Goal: Check status: Check status

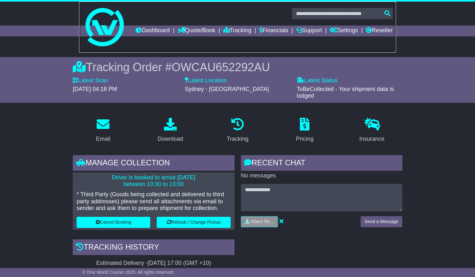
click at [259, 25] on link at bounding box center [237, 27] width 317 height 51
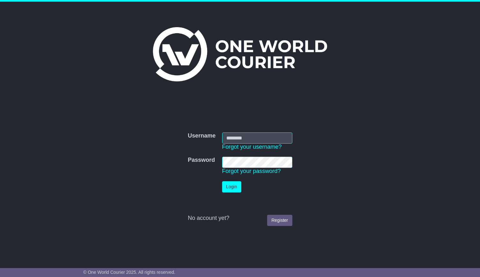
type input "**********"
click at [230, 188] on button "Login" at bounding box center [231, 186] width 19 height 11
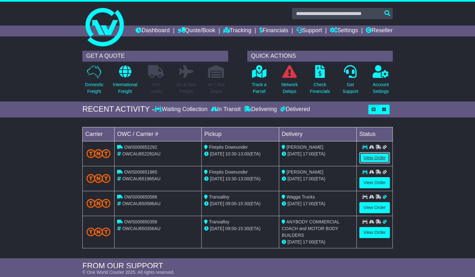
click at [369, 163] on link "View Order" at bounding box center [374, 157] width 31 height 11
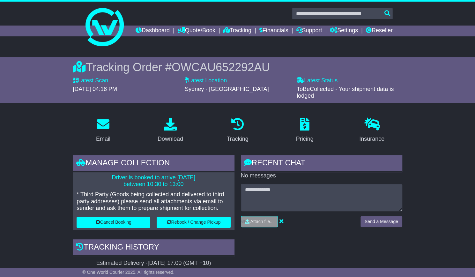
scroll to position [32, 0]
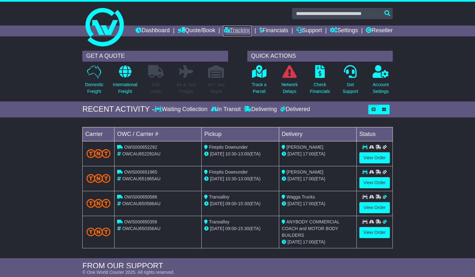
click at [251, 28] on link "Tracking" at bounding box center [237, 31] width 28 height 11
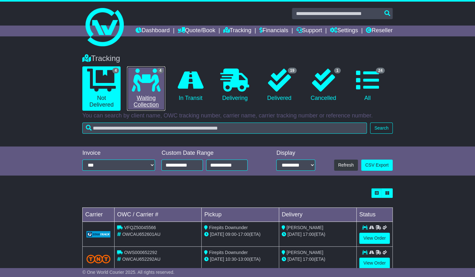
click at [147, 92] on icon at bounding box center [146, 80] width 29 height 23
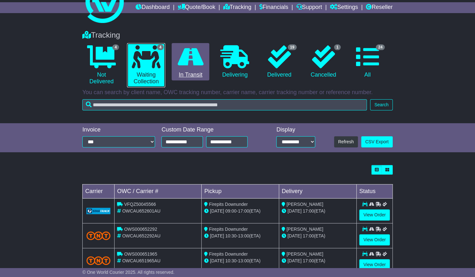
scroll to position [64, 0]
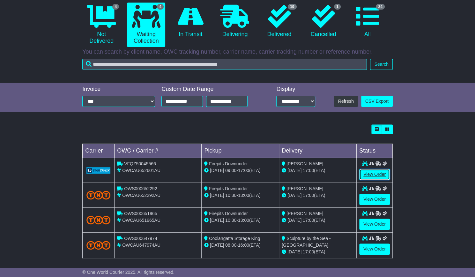
click at [367, 180] on link "View Order" at bounding box center [374, 174] width 31 height 11
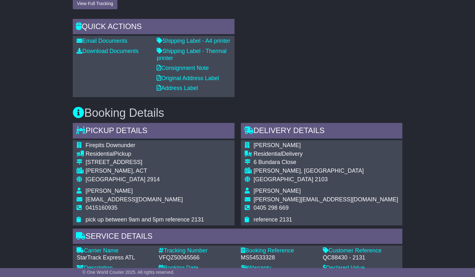
scroll to position [351, 0]
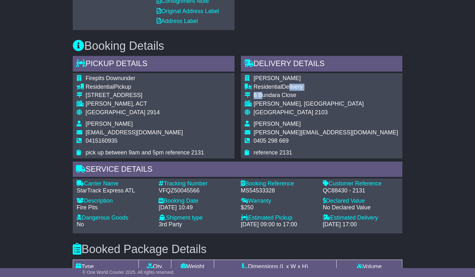
drag, startPoint x: 262, startPoint y: 111, endPoint x: 286, endPoint y: 107, distance: 23.8
click at [286, 107] on tbody "[PERSON_NAME] Residential Delivery [STREET_ADDRESS] [PERSON_NAME], [GEOGRAPHIC_…" at bounding box center [321, 115] width 153 height 81
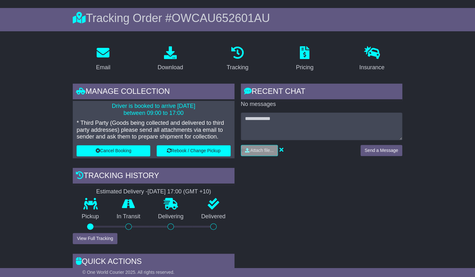
scroll to position [0, 0]
